Goal: Task Accomplishment & Management: Manage account settings

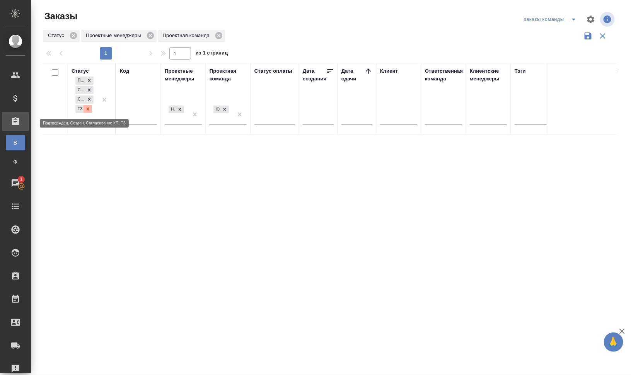
click at [87, 109] on icon at bounding box center [88, 108] width 3 height 3
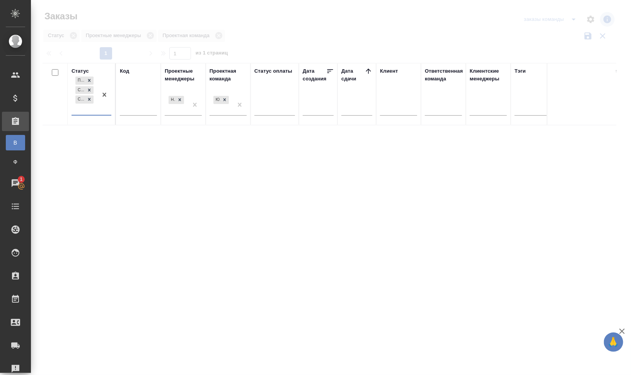
click at [91, 107] on div "Подтвержден Создан Согласование КП" at bounding box center [85, 95] width 26 height 40
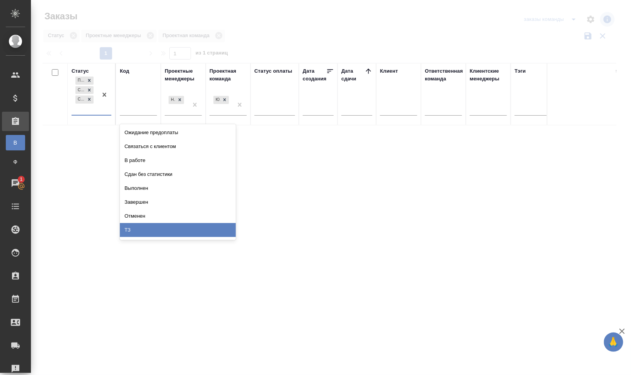
click at [160, 226] on div "ТЗ" at bounding box center [178, 230] width 116 height 14
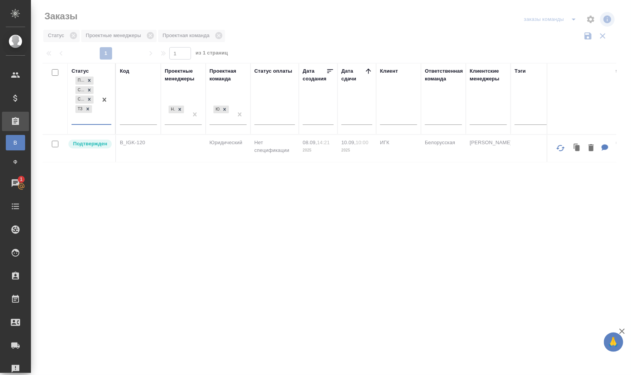
click at [134, 141] on p "B_IGK-120" at bounding box center [138, 143] width 37 height 8
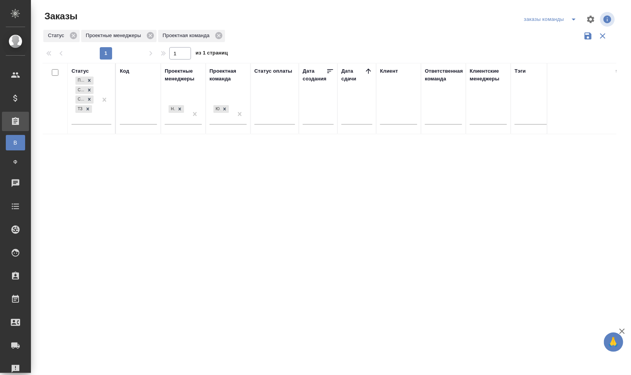
click at [126, 69] on div "Код" at bounding box center [124, 71] width 9 height 8
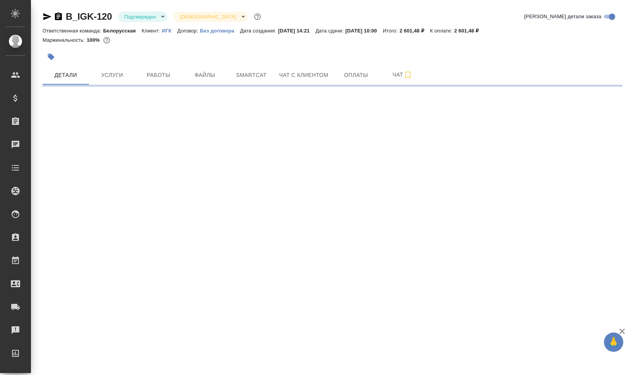
select select "RU"
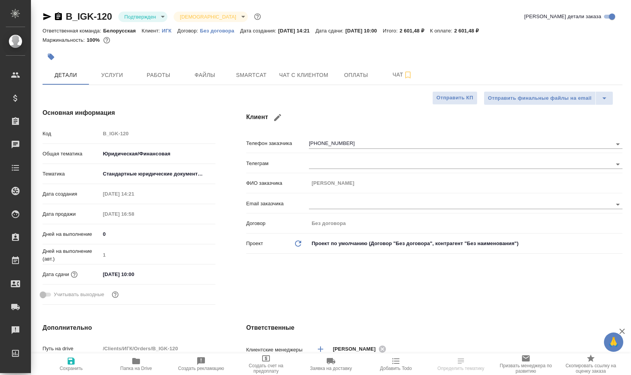
type textarea "x"
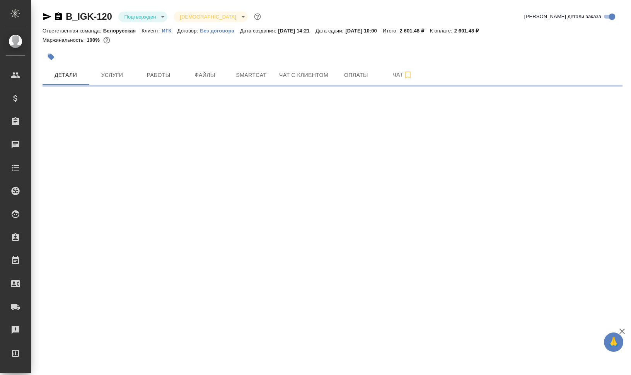
select select "RU"
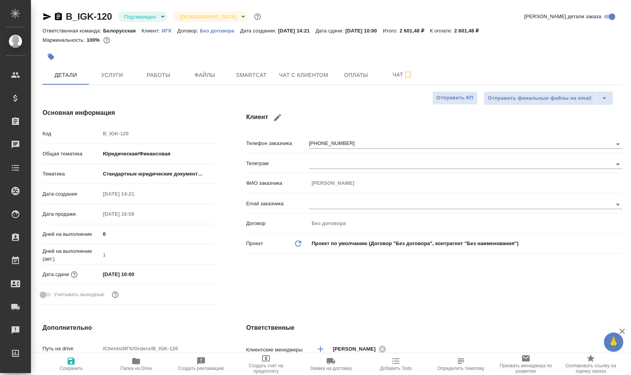
type textarea "x"
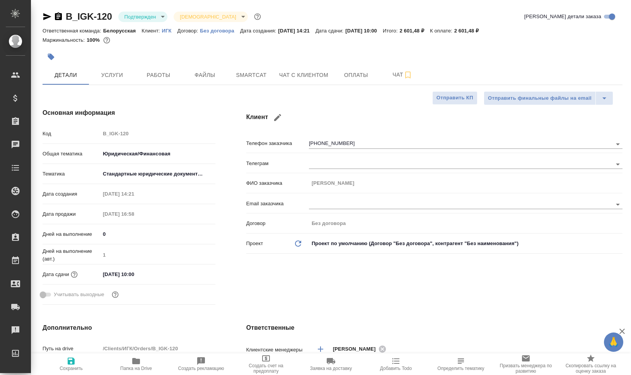
type textarea "x"
drag, startPoint x: 164, startPoint y: 31, endPoint x: 176, endPoint y: 31, distance: 12.0
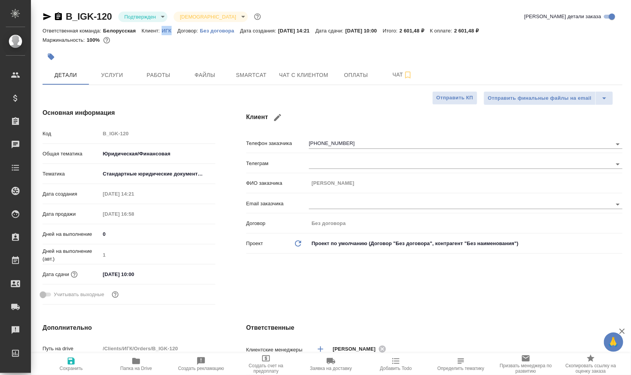
click at [176, 31] on div "Ответственная команда: Белорусская Клиент: ИГК Договор: Без договора Дата созда…" at bounding box center [333, 30] width 580 height 9
copy p "ИГК"
type textarea "x"
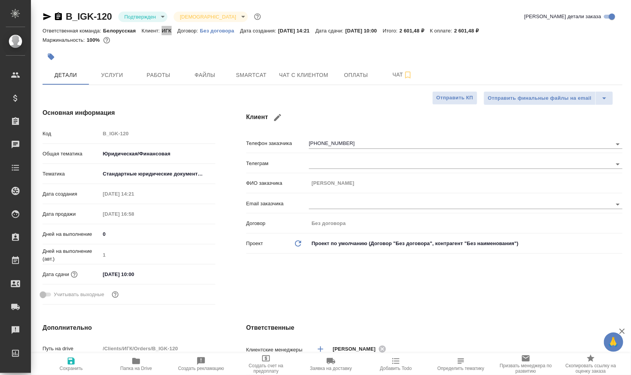
type textarea "x"
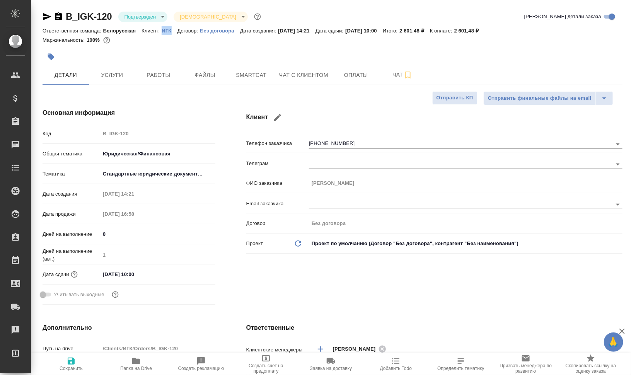
type textarea "x"
click at [45, 17] on icon "button" at bounding box center [47, 16] width 8 height 7
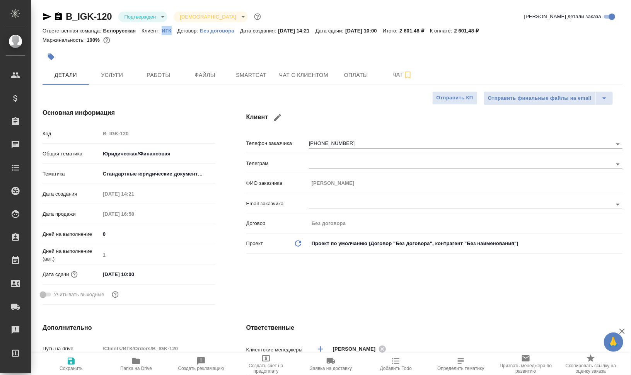
copy p "ИГК"
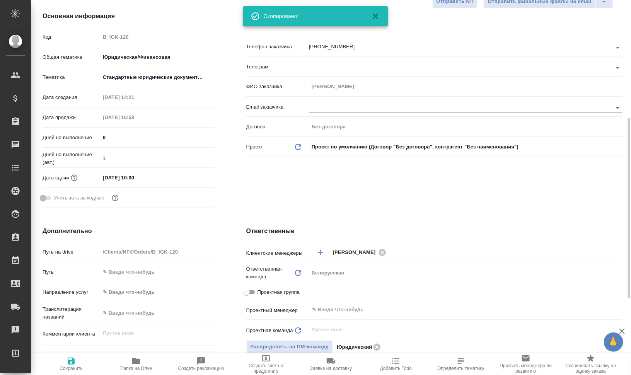
scroll to position [193, 0]
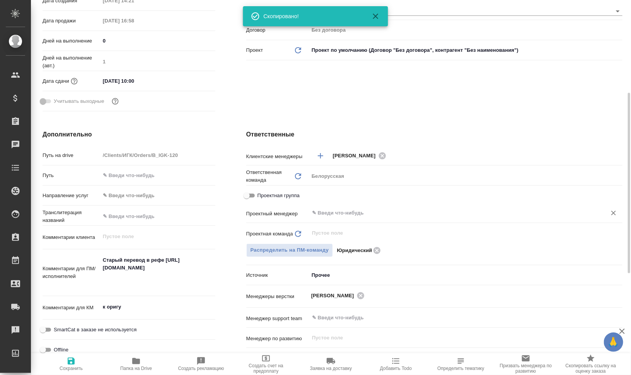
click at [354, 218] on div "​" at bounding box center [466, 213] width 314 height 14
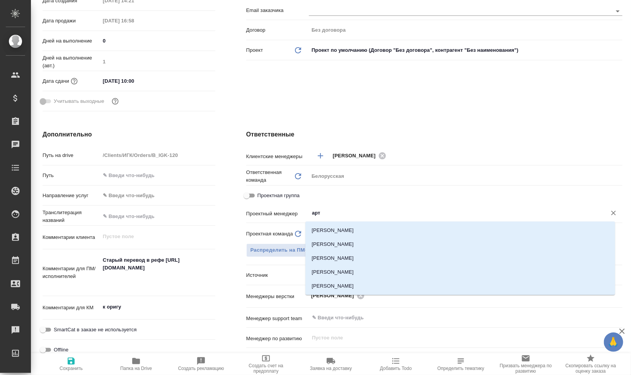
type input "арта"
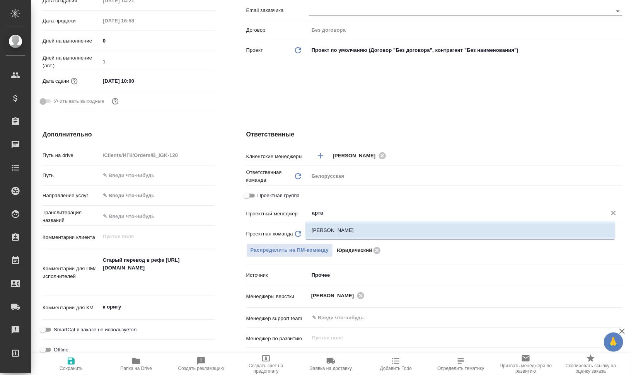
click at [358, 227] on li "Баданян Артак" at bounding box center [460, 230] width 310 height 14
type textarea "x"
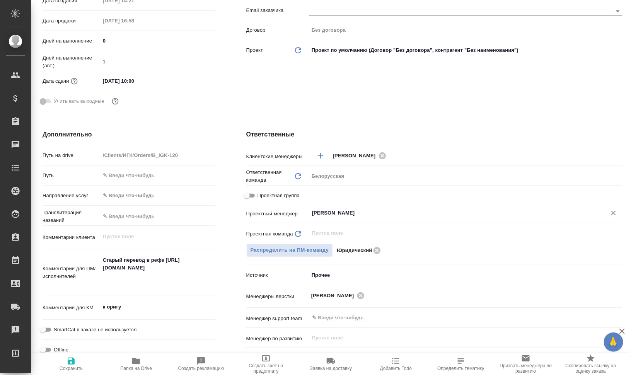
type input "Баданян Артак"
click at [66, 371] on span "Сохранить" at bounding box center [71, 368] width 23 height 5
type textarea "x"
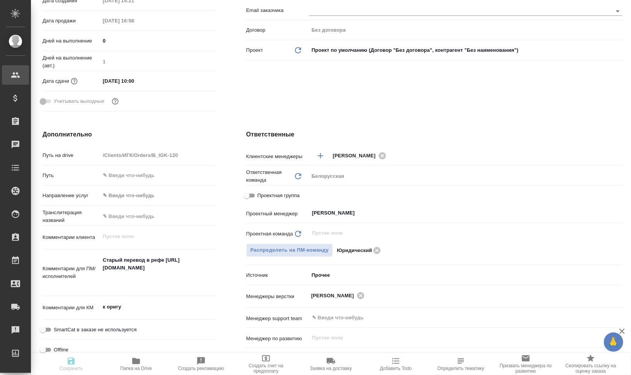
type textarea "x"
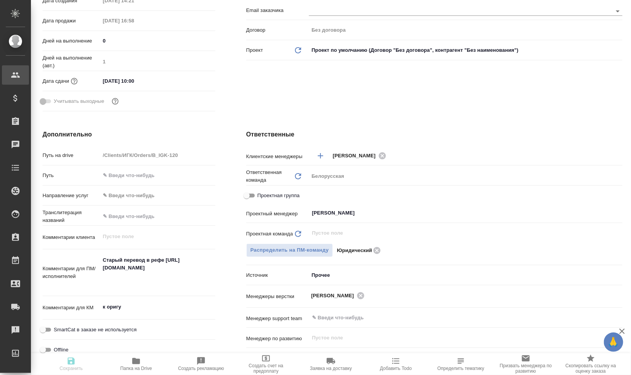
type textarea "x"
select select "RU"
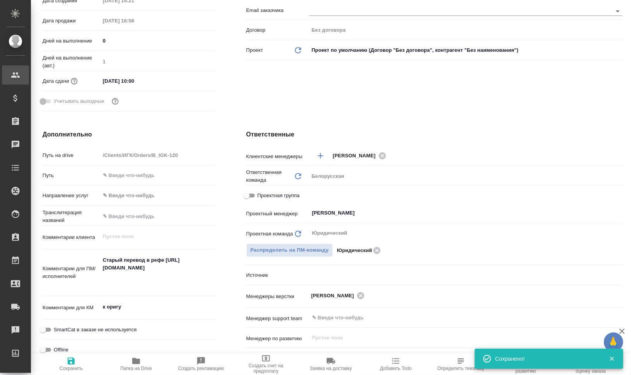
type textarea "x"
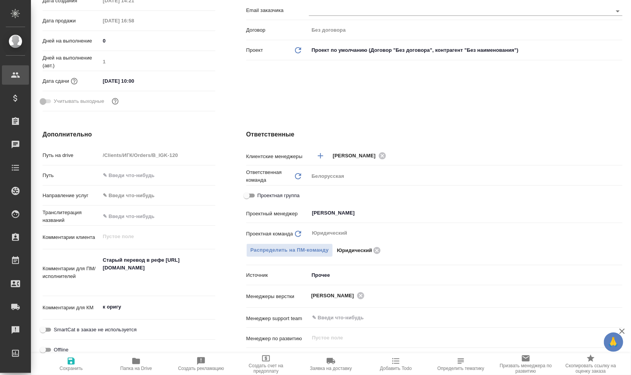
type textarea "x"
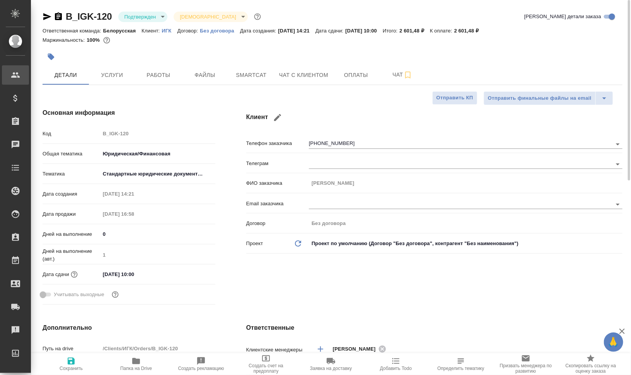
type textarea "x"
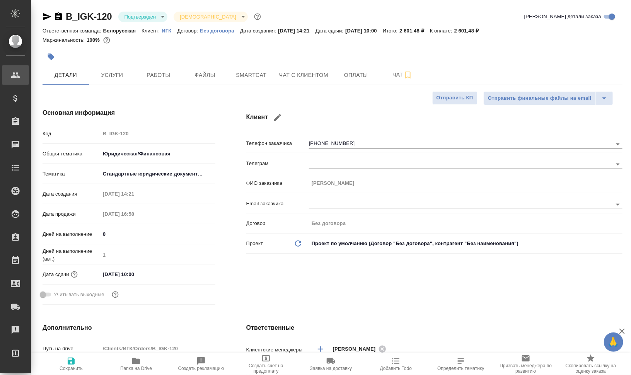
type textarea "x"
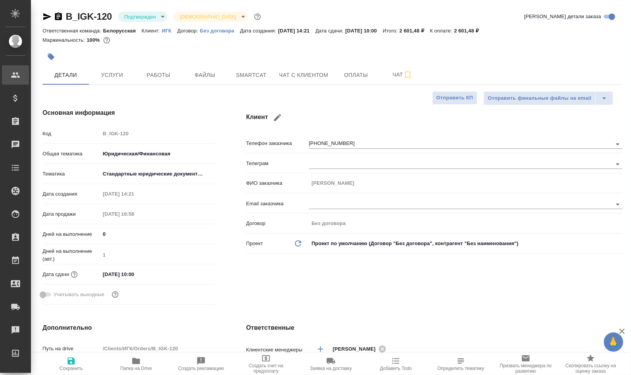
type textarea "x"
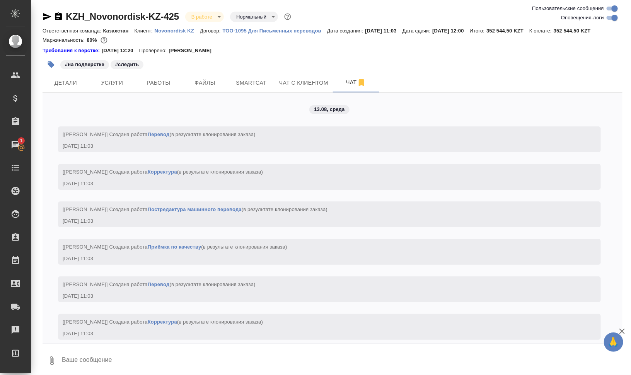
scroll to position [8014, 0]
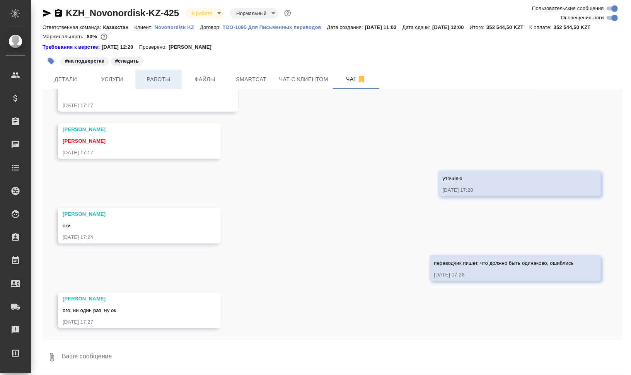
click at [165, 79] on span "Работы" at bounding box center [158, 80] width 37 height 10
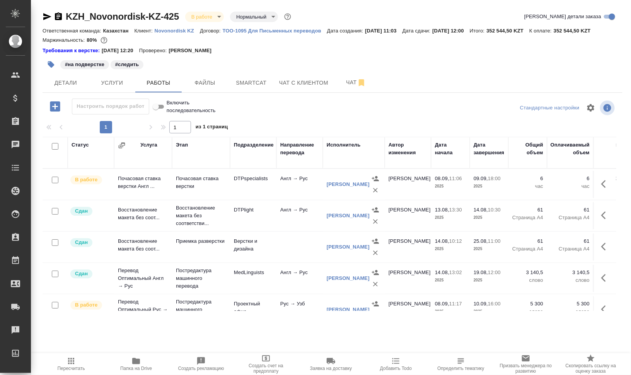
click at [48, 65] on icon "button" at bounding box center [51, 65] width 8 height 8
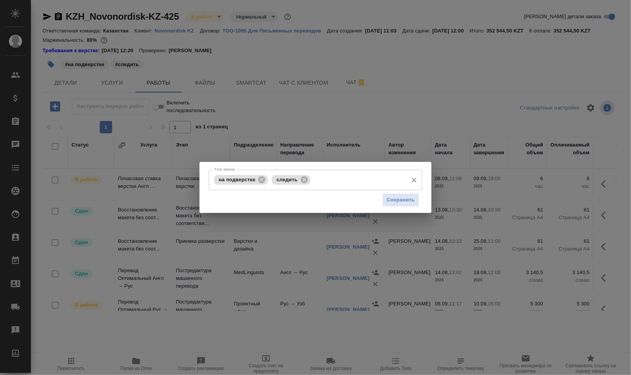
click at [348, 180] on input "Тэги заказа" at bounding box center [358, 179] width 92 height 13
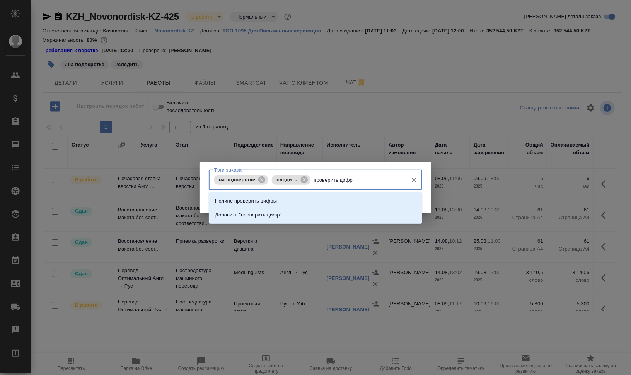
type input "проверить цифры"
click at [332, 216] on li "Добавить "проверить цифры"" at bounding box center [315, 215] width 213 height 14
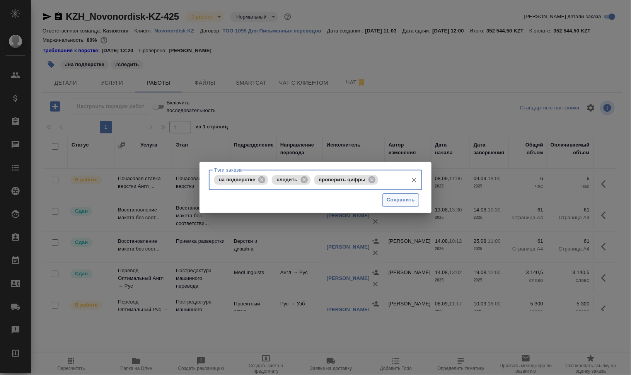
click at [411, 197] on span "Сохранить" at bounding box center [401, 200] width 28 height 9
